Goal: Ask a question

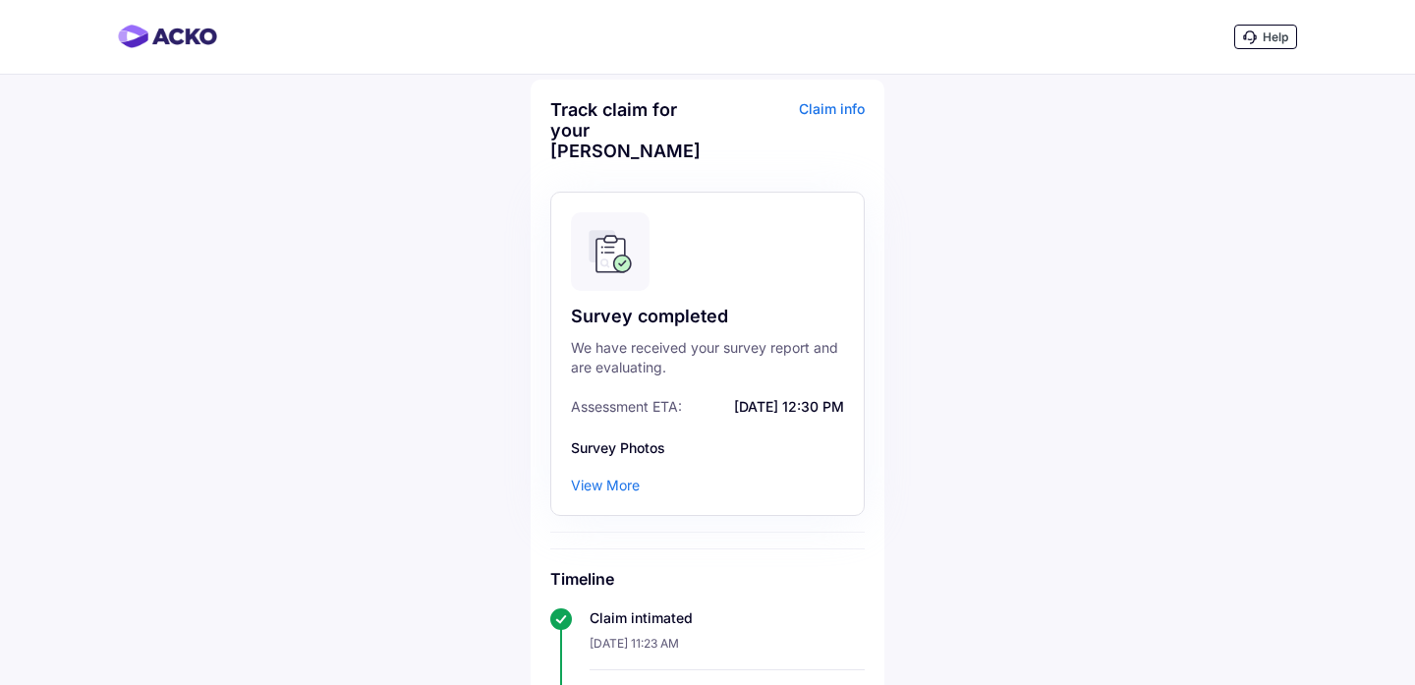
click at [1258, 35] on div "Help" at bounding box center [1265, 37] width 63 height 25
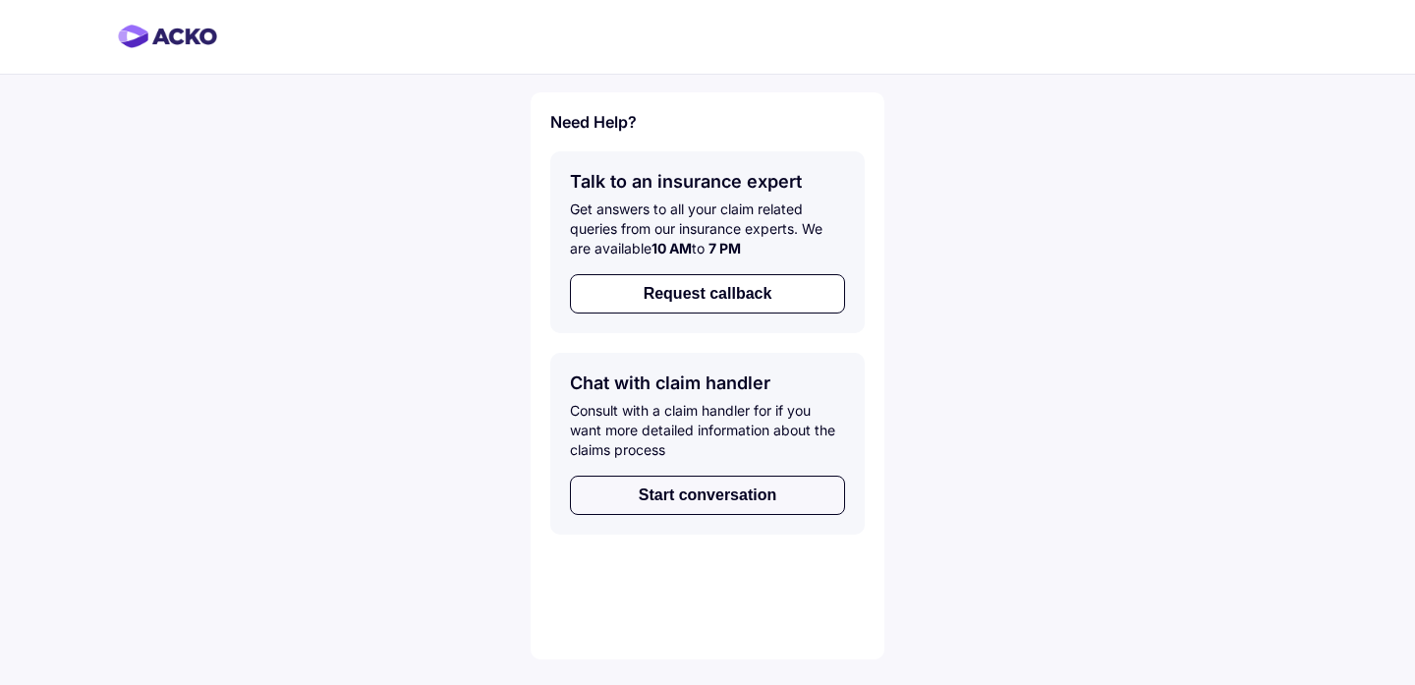
click at [725, 489] on button "Start conversation" at bounding box center [707, 495] width 275 height 39
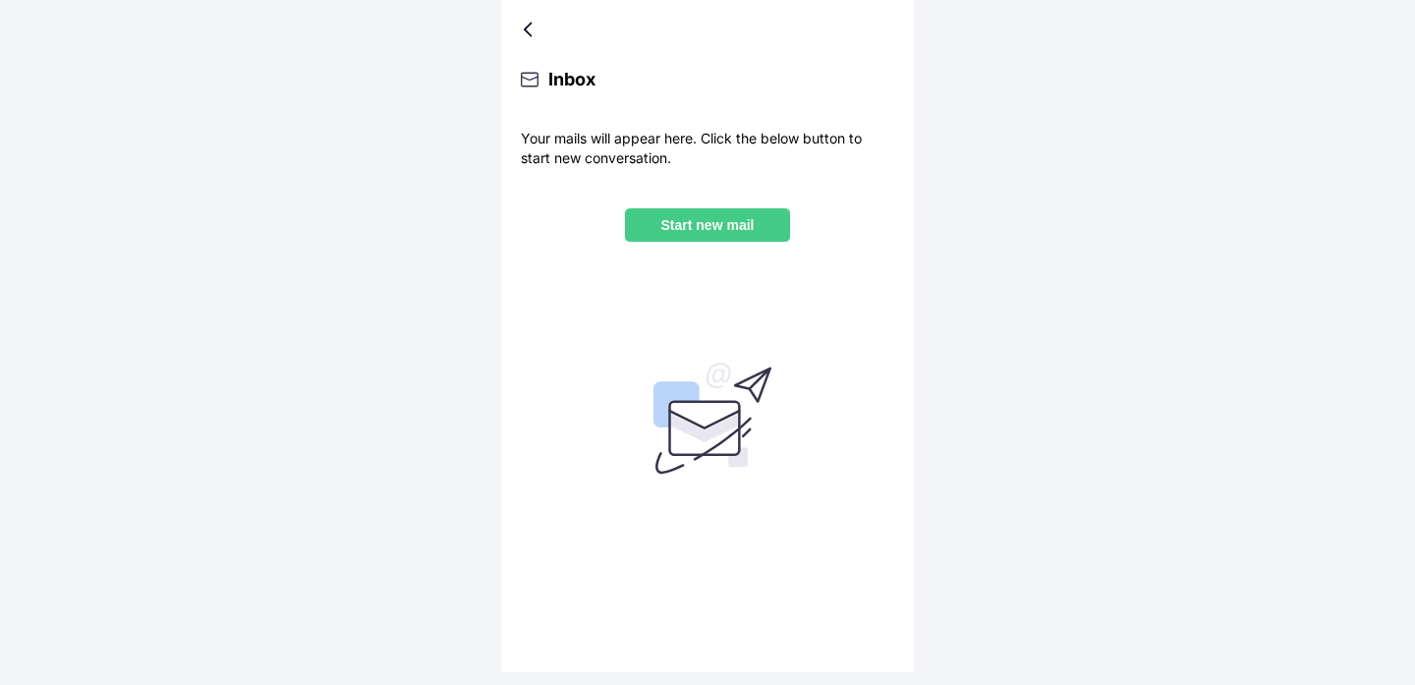
click at [709, 232] on p "Start new mail" at bounding box center [708, 225] width 134 height 16
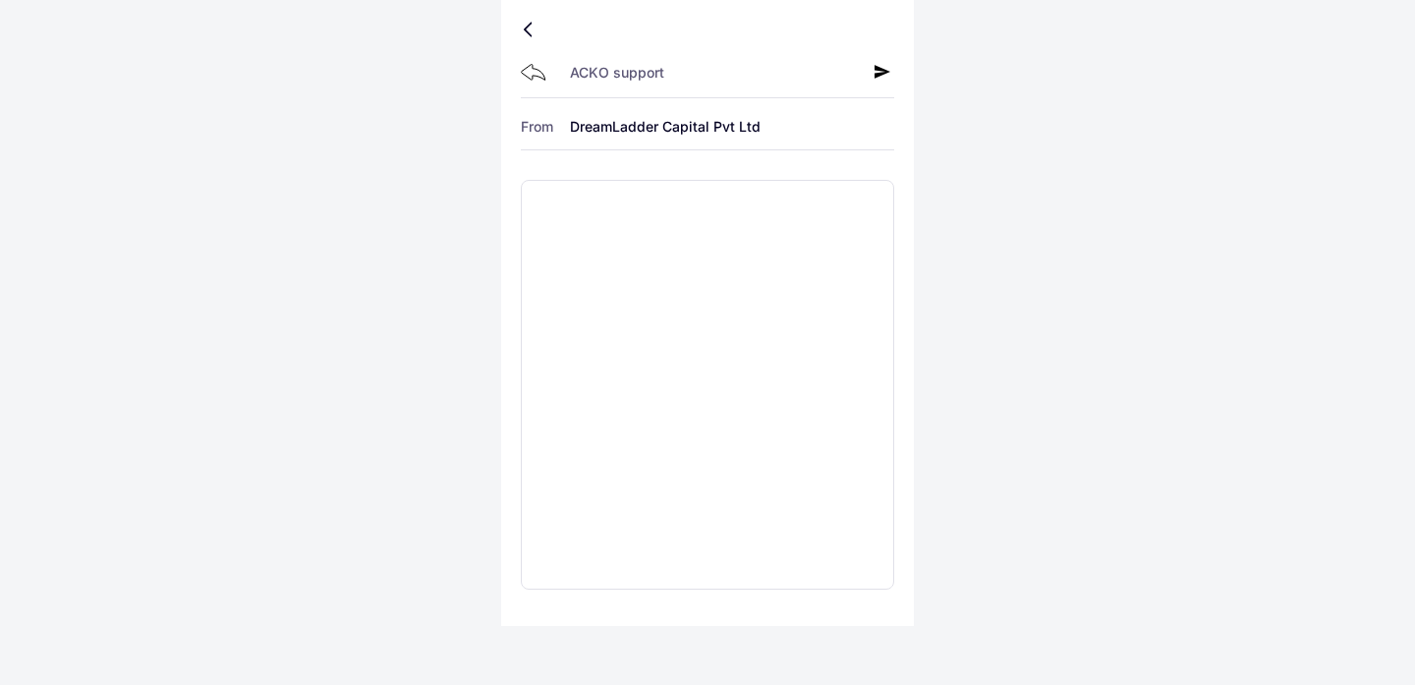
click at [883, 69] on icon at bounding box center [883, 72] width 16 height 16
click at [566, 200] on textarea at bounding box center [707, 385] width 373 height 410
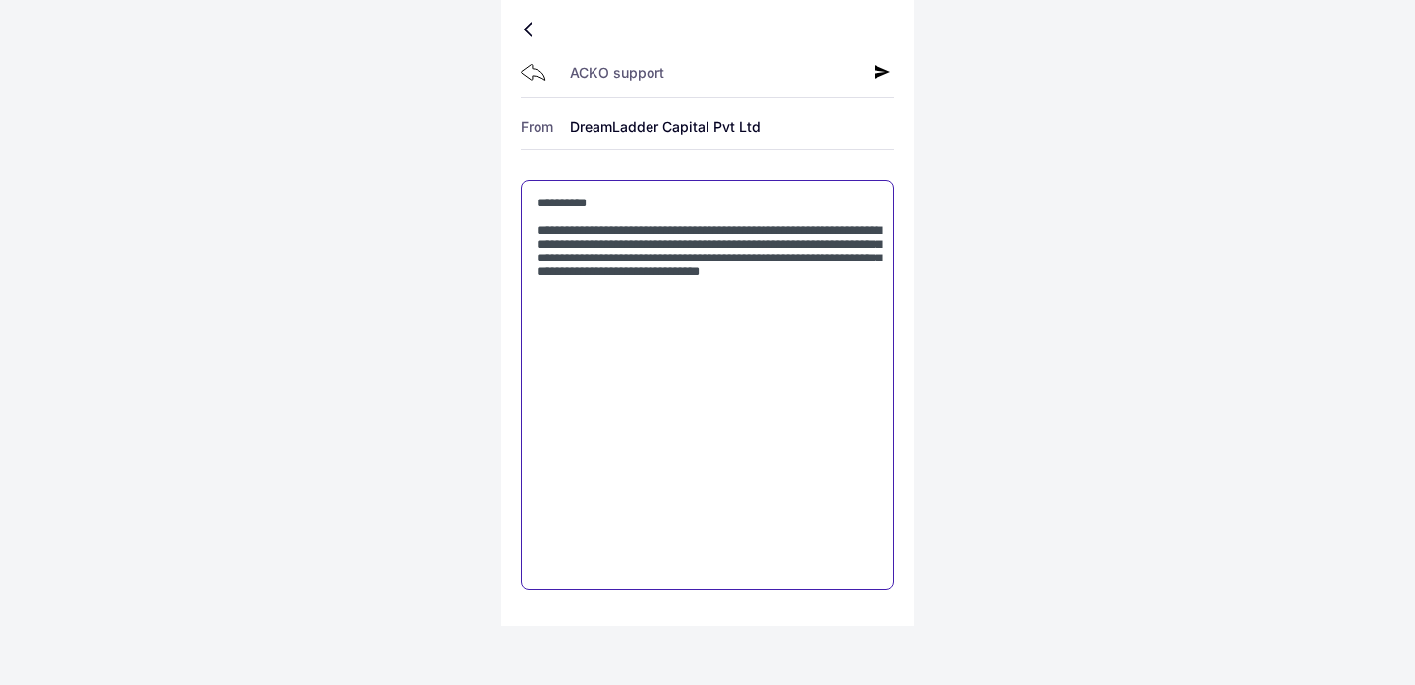
type textarea "**********"
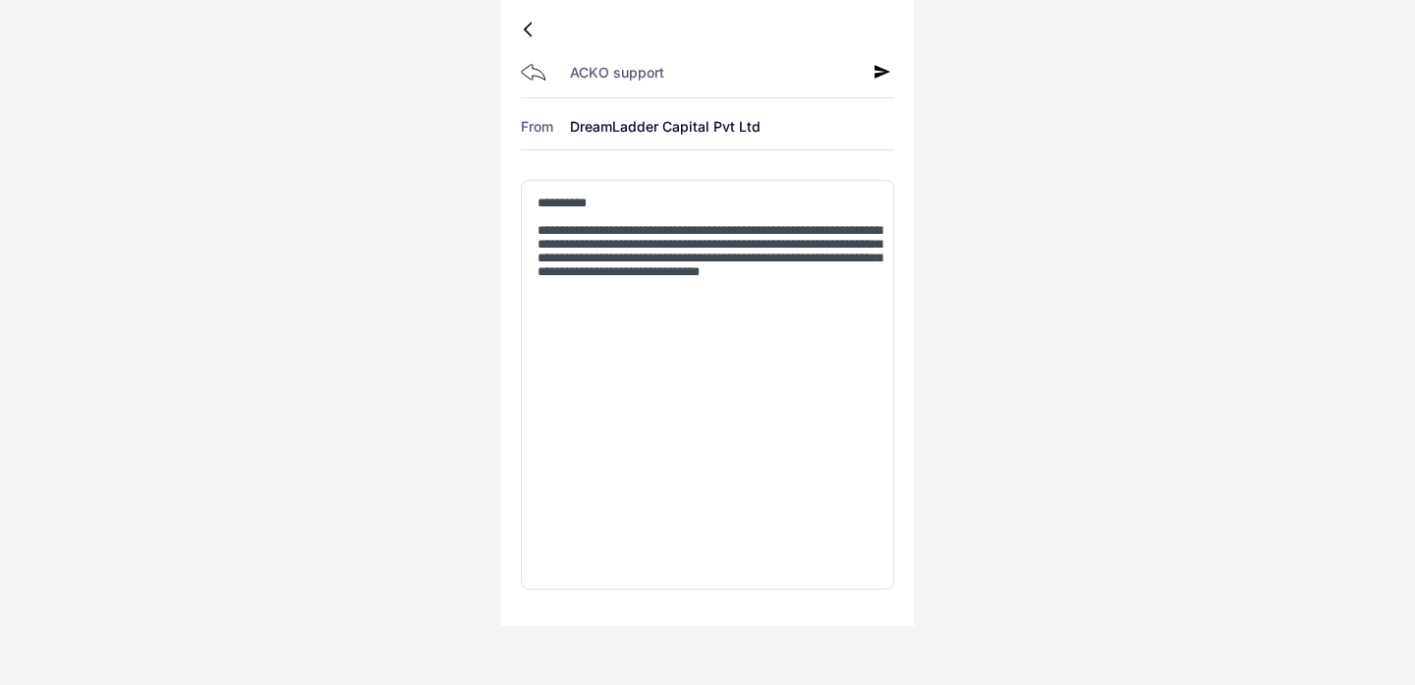
click at [878, 70] on icon at bounding box center [883, 72] width 16 height 16
